Goal: Task Accomplishment & Management: Complete application form

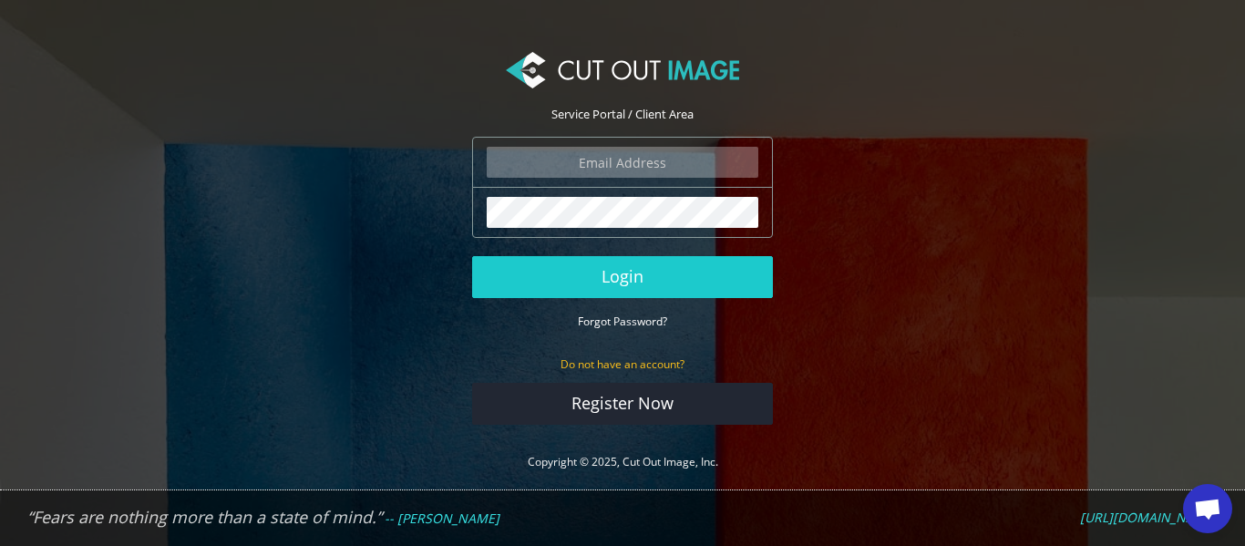
type input "[EMAIL_ADDRESS][DOMAIN_NAME]"
click at [523, 297] on form "[EMAIL_ADDRESS][DOMAIN_NAME] The login field is required. The password field is…" at bounding box center [622, 281] width 301 height 288
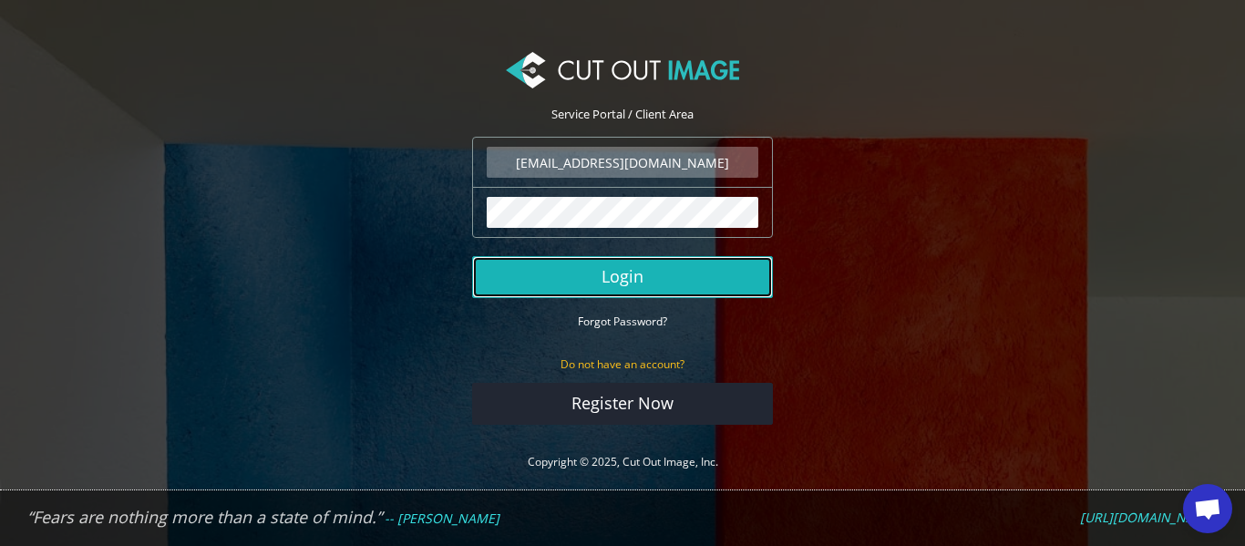
click at [665, 278] on button "Login" at bounding box center [622, 277] width 301 height 42
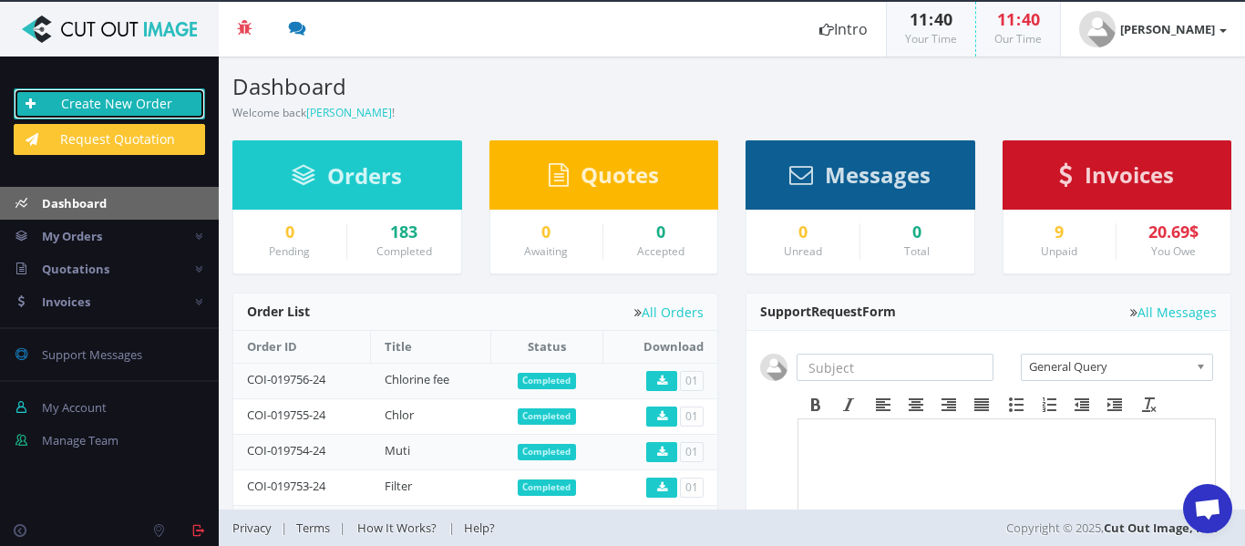
click at [164, 94] on link "Create New Order" at bounding box center [109, 103] width 191 height 31
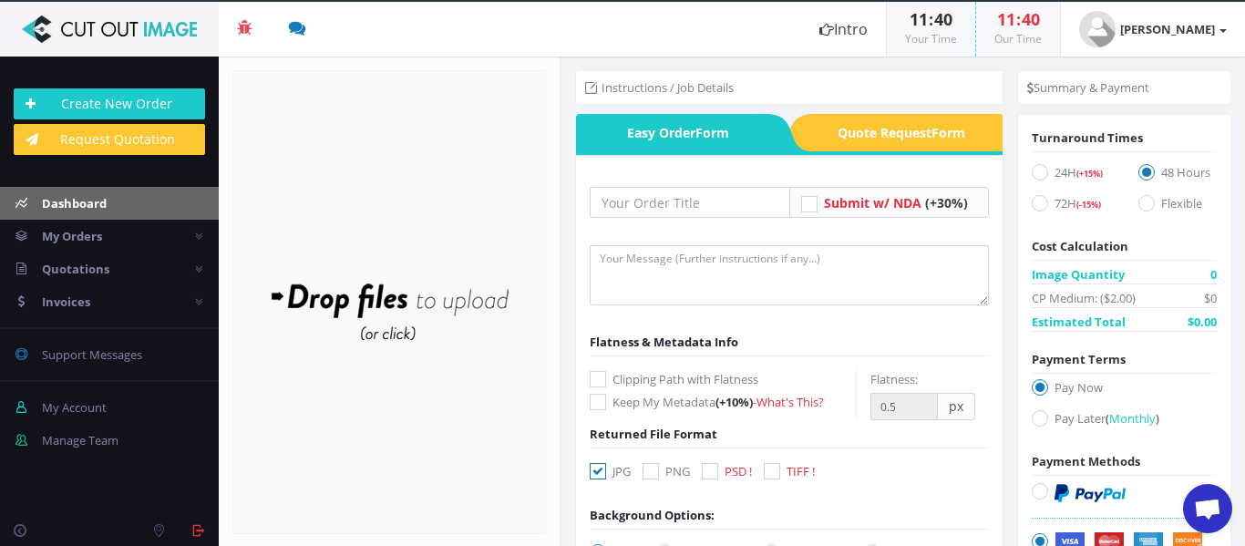
click at [159, 195] on link "Dashboard" at bounding box center [109, 203] width 219 height 33
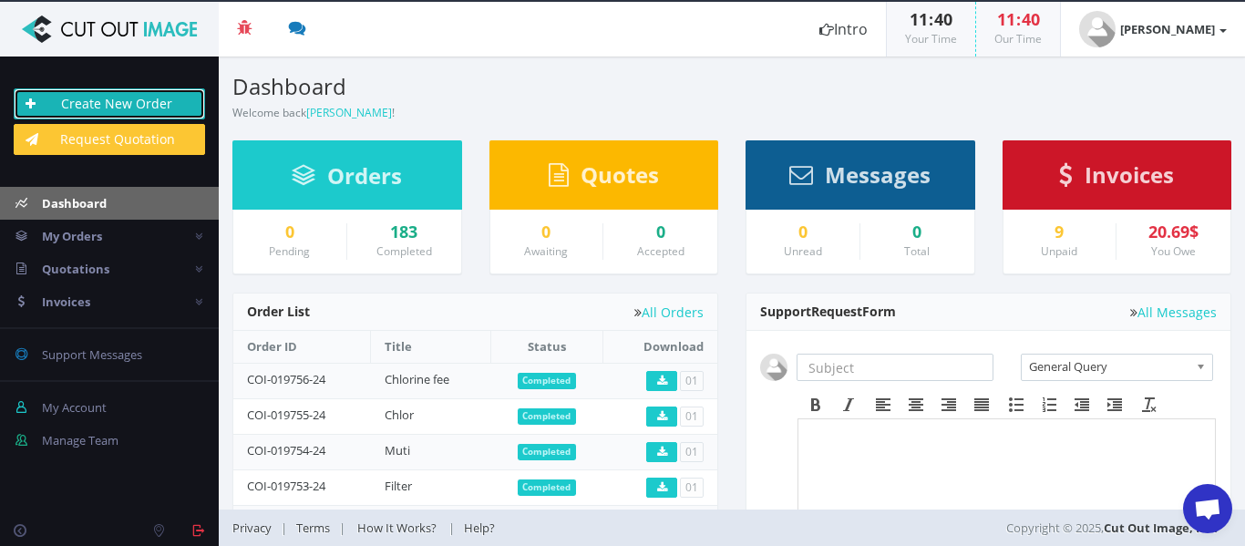
click at [108, 104] on link "Create New Order" at bounding box center [109, 103] width 191 height 31
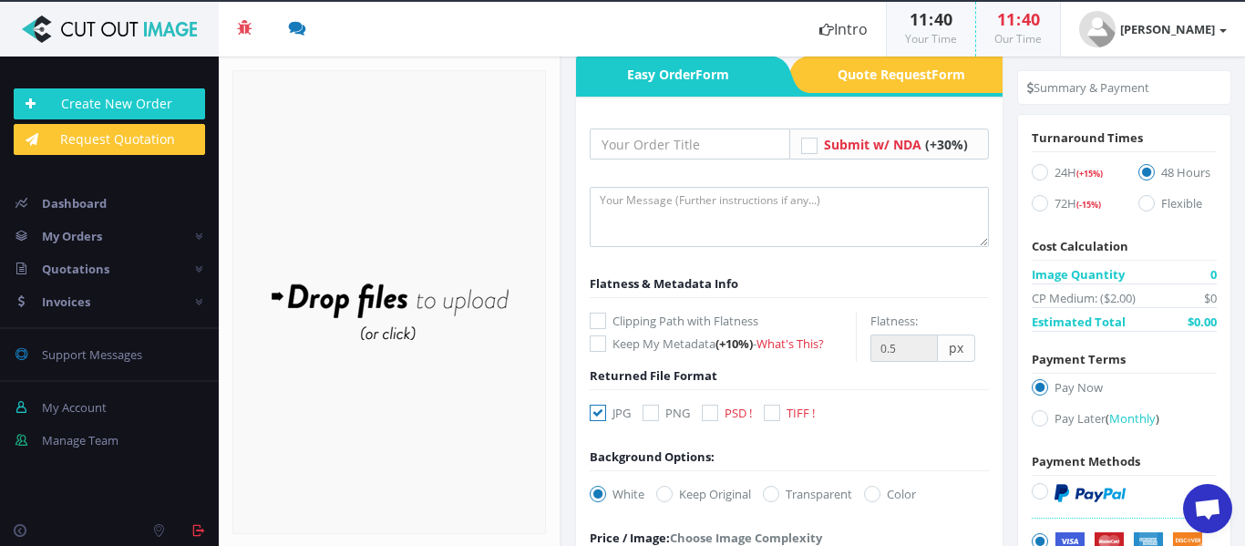
scroll to position [15, 0]
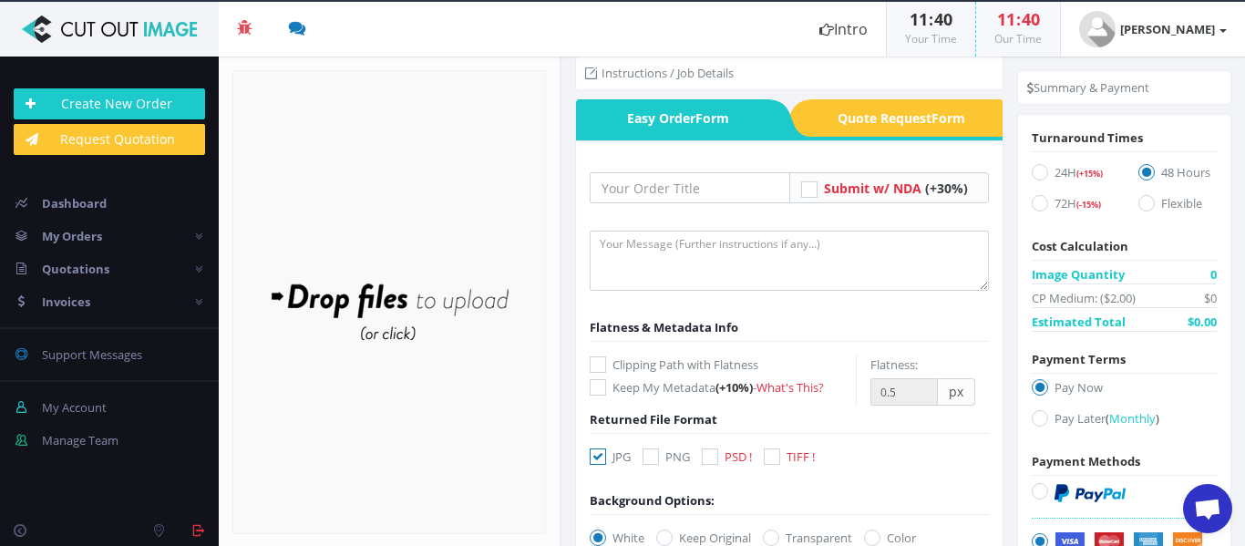
click at [380, 336] on div "Drop files here to upload" at bounding box center [389, 302] width 390 height 112
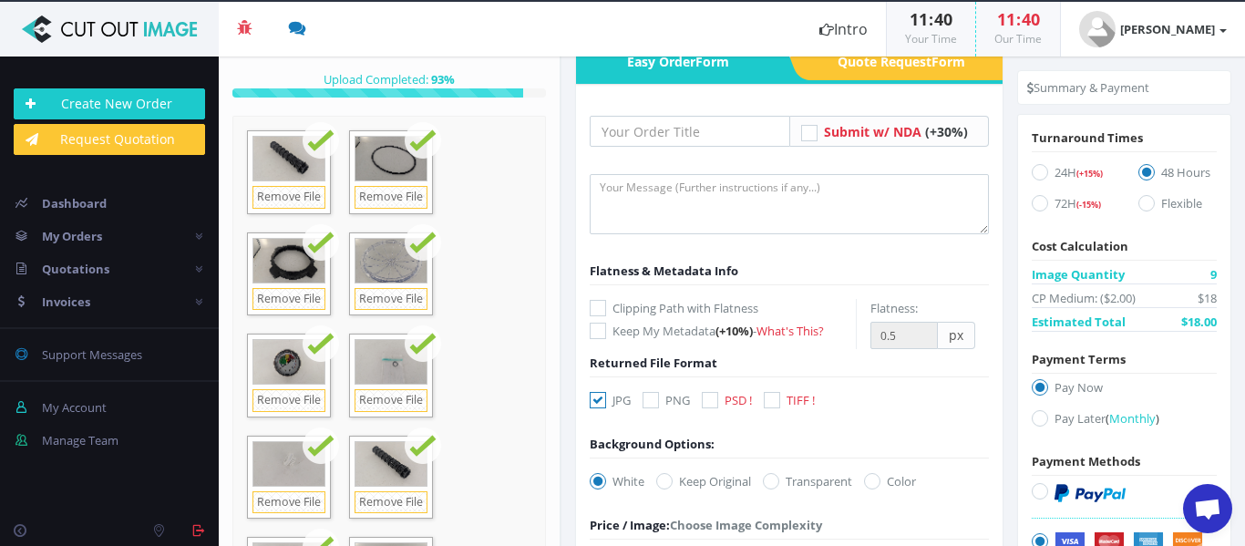
scroll to position [72, 0]
click at [675, 122] on input "text" at bounding box center [690, 130] width 201 height 31
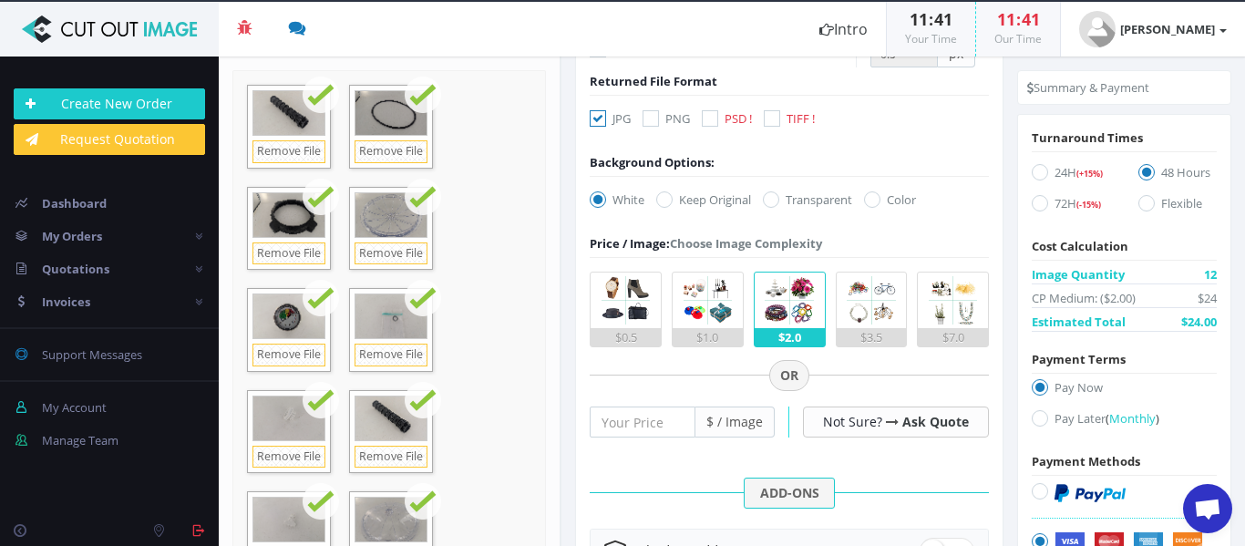
scroll to position [364, 0]
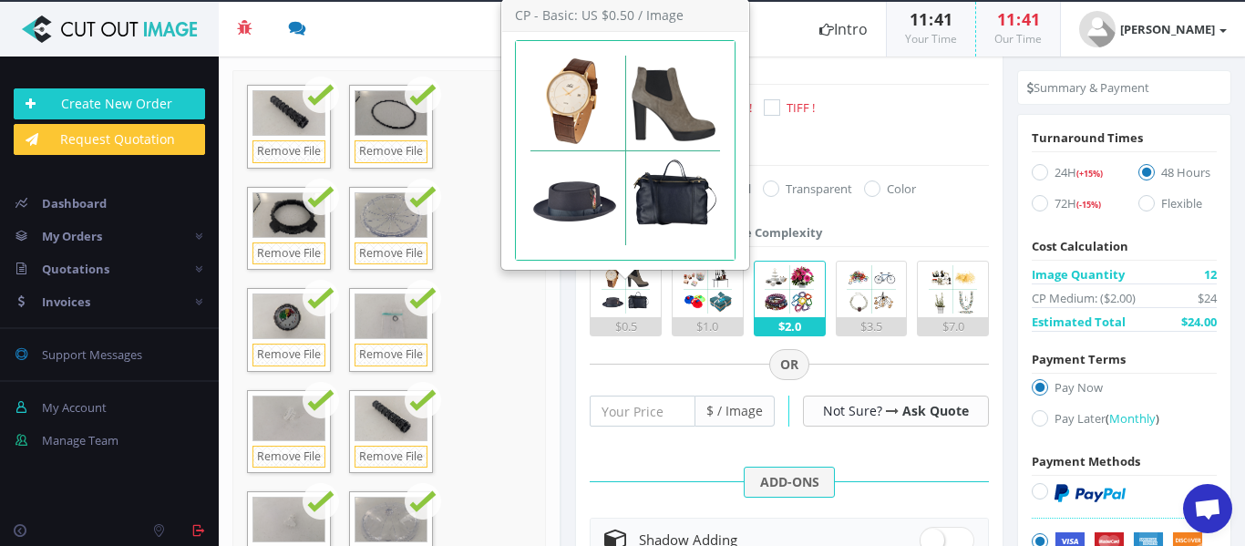
type input "pictures"
click at [614, 281] on img at bounding box center [626, 290] width 56 height 56
click at [0, 0] on input "$0.5" at bounding box center [0, 0] width 0 height 0
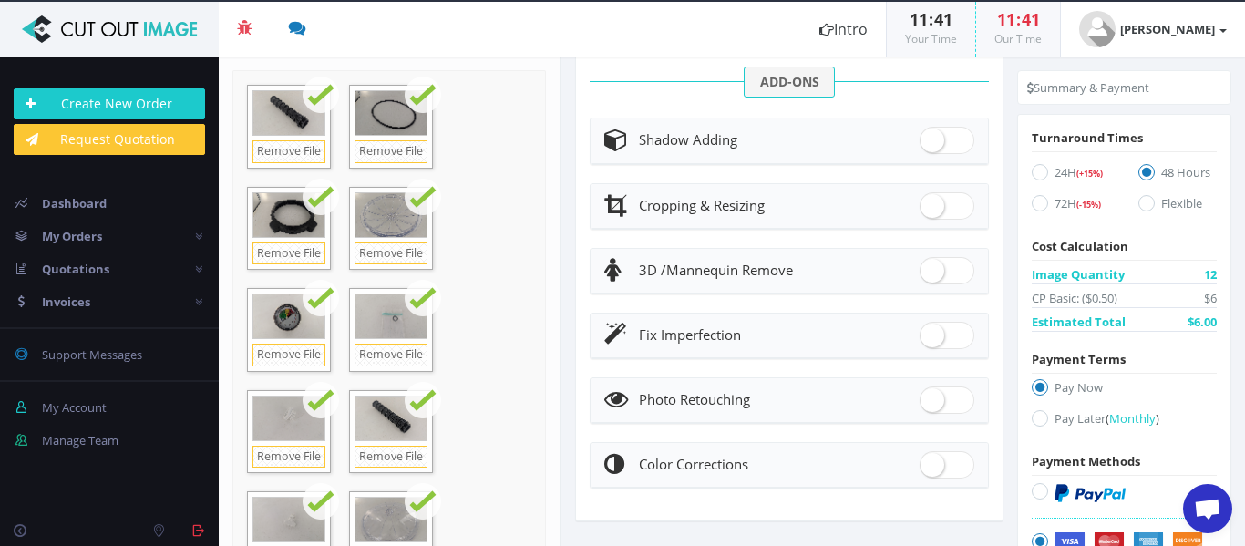
scroll to position [770, 0]
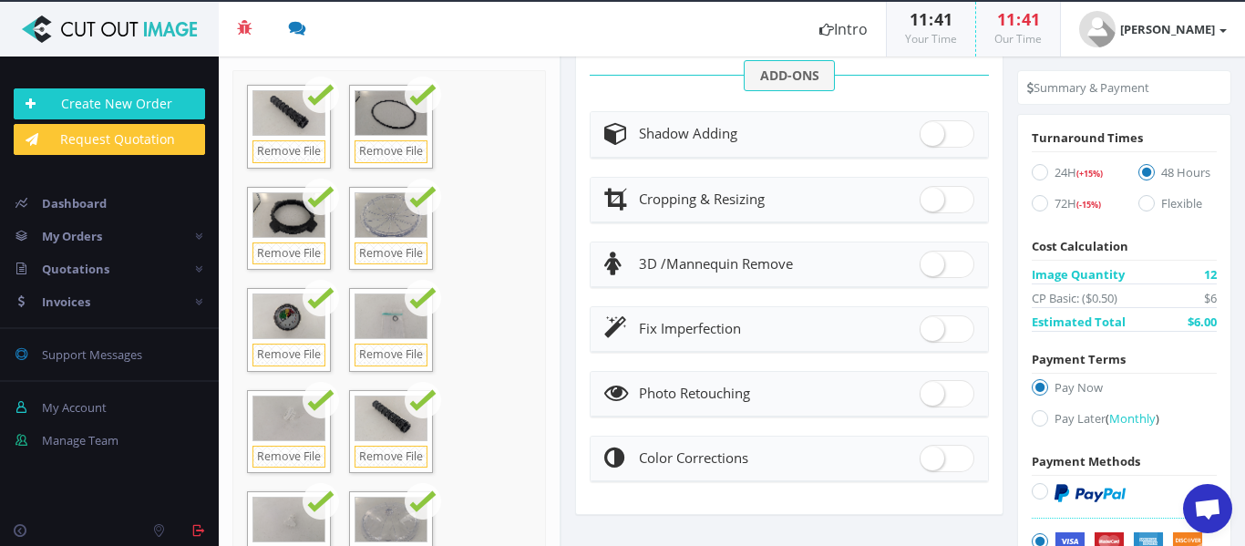
click at [1032, 206] on icon at bounding box center [1040, 203] width 16 height 16
click at [1037, 206] on input "72H (-15%)" at bounding box center [1043, 204] width 12 height 12
radio input "true"
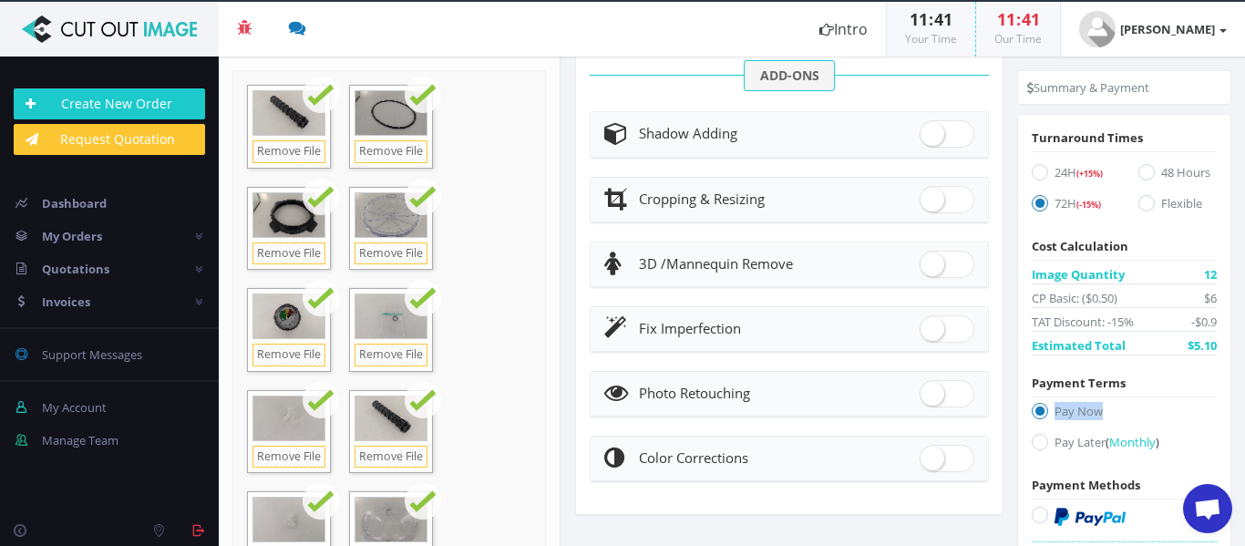
drag, startPoint x: 1241, startPoint y: 398, endPoint x: 1236, endPoint y: 389, distance: 9.4
click at [1236, 389] on div "Summary & Payment Turnaround Times 24H (+15%) 72H (-15%) Cost Calculation Image…" at bounding box center [1125, 362] width 242 height 611
click at [1032, 445] on icon at bounding box center [1040, 442] width 16 height 16
click at [1037, 445] on input "Pay Later ( Monthly )" at bounding box center [1043, 443] width 12 height 12
radio input "true"
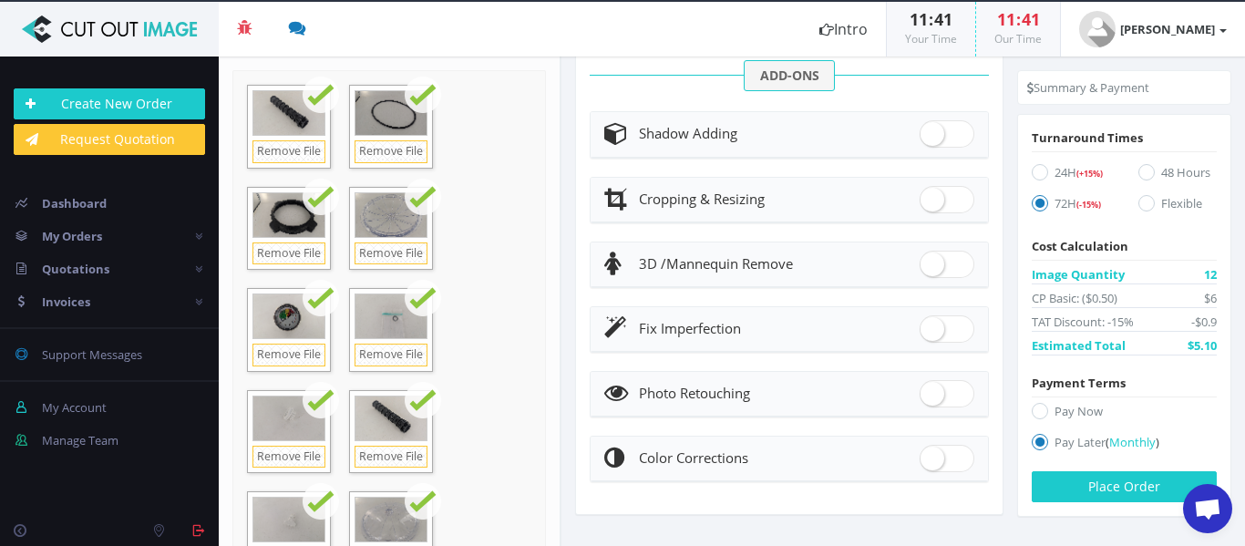
drag, startPoint x: 1242, startPoint y: 396, endPoint x: 1217, endPoint y: 331, distance: 69.3
click at [1217, 331] on div "Summary & Payment Turnaround Times 24H (+15%) 72H (-15%) Cost Calculation Image…" at bounding box center [1125, 303] width 242 height 492
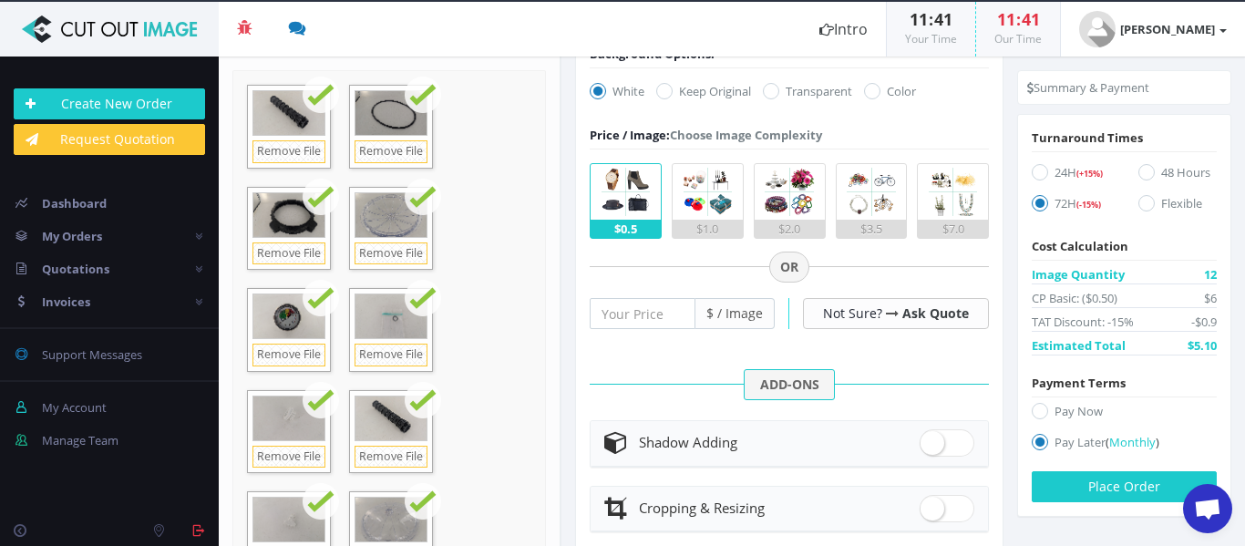
scroll to position [459, 0]
